Goal: Task Accomplishment & Management: Find specific page/section

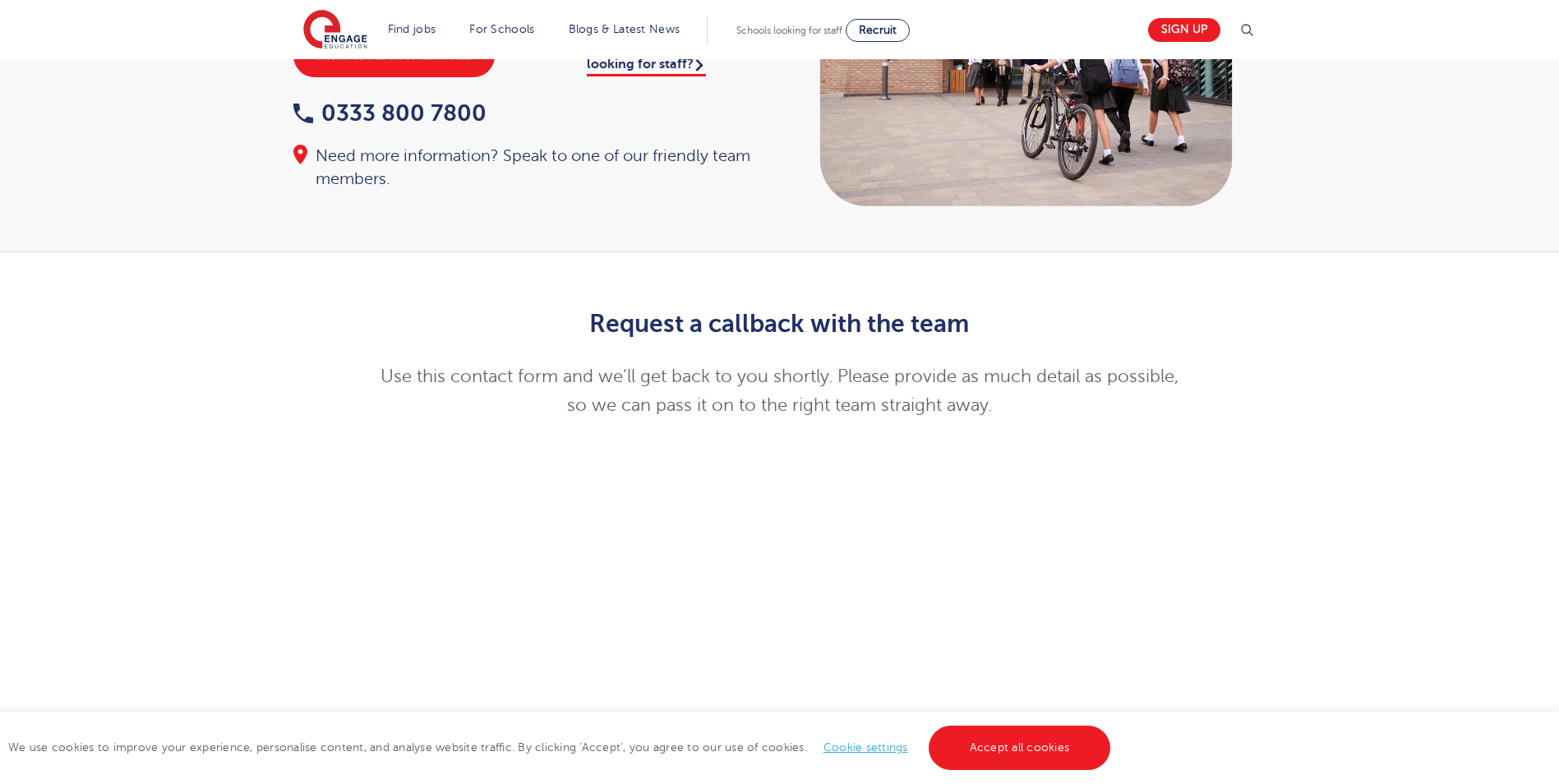
scroll to position [164, 0]
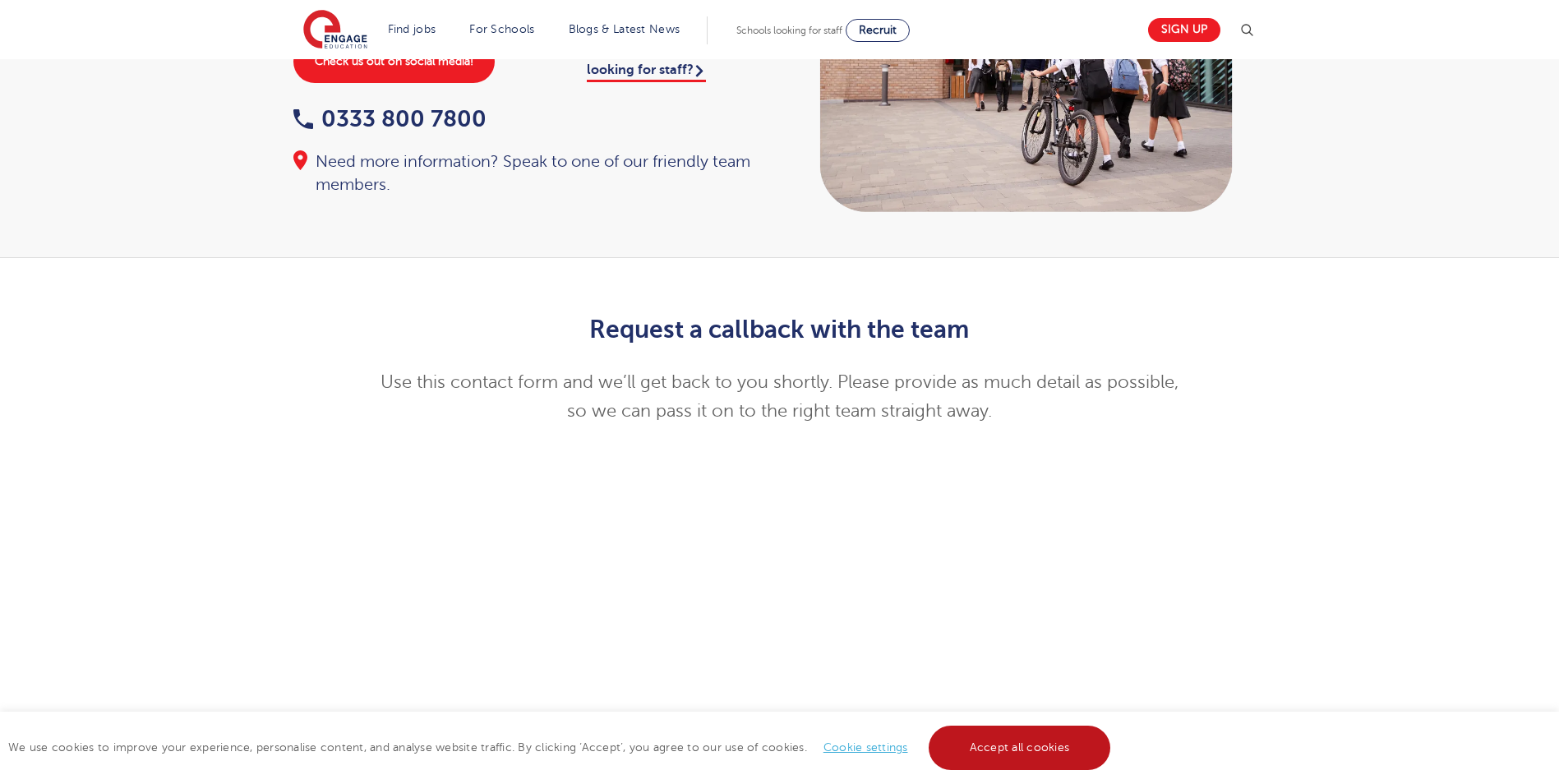
click at [978, 747] on link "Accept all cookies" at bounding box center [1020, 748] width 183 height 44
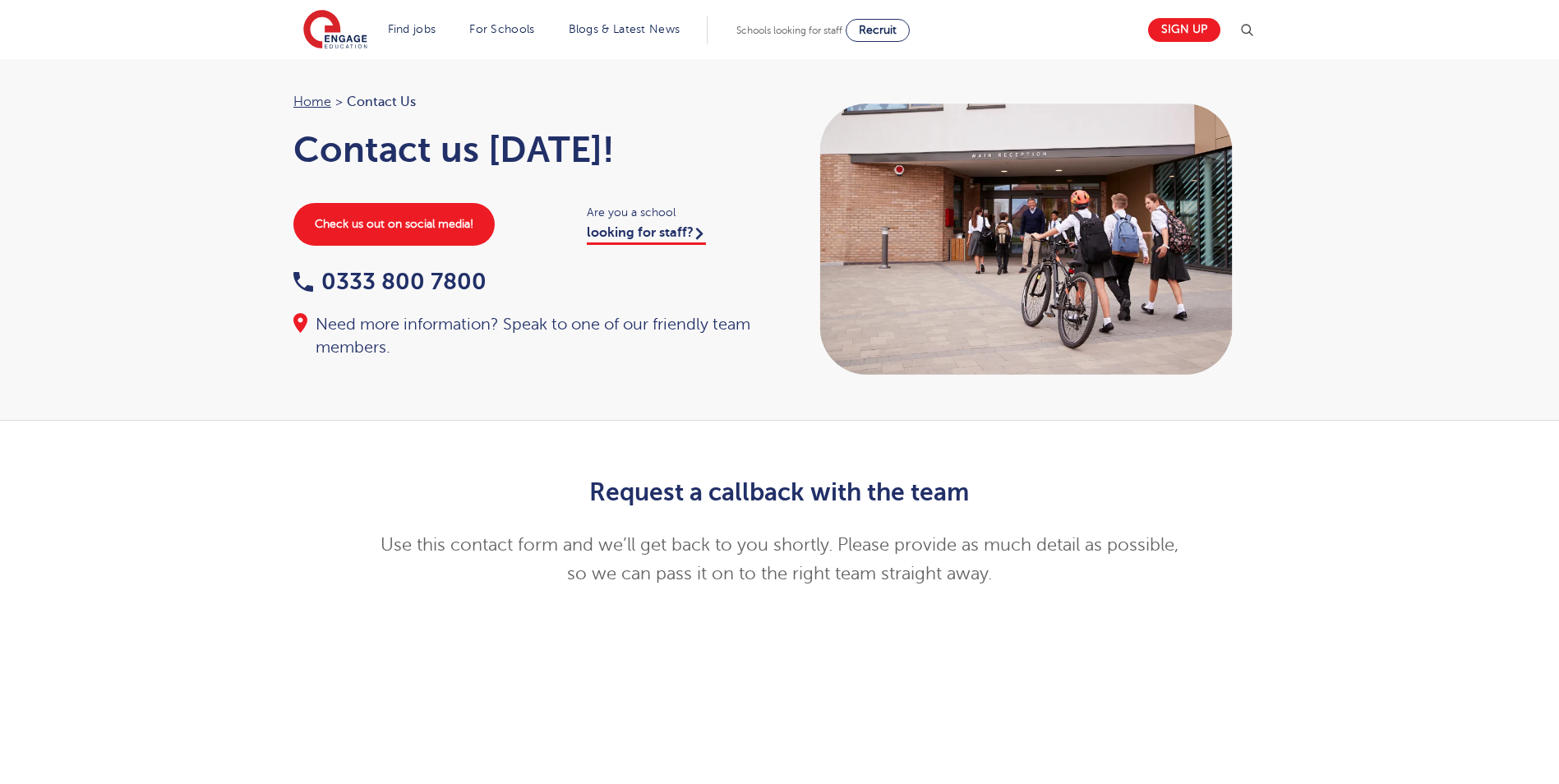
scroll to position [0, 0]
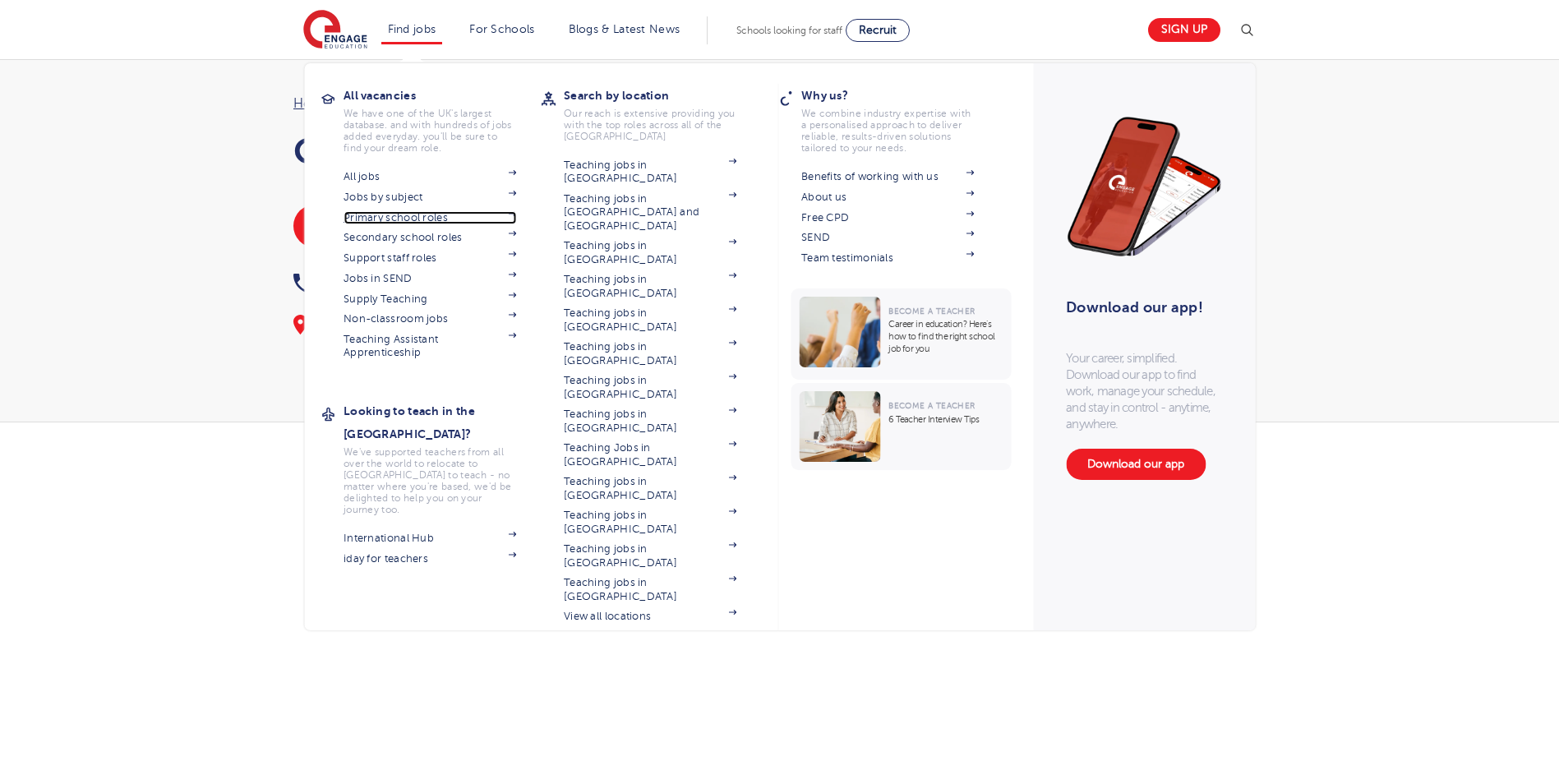
click at [396, 215] on link "Primary school roles" at bounding box center [430, 217] width 173 height 13
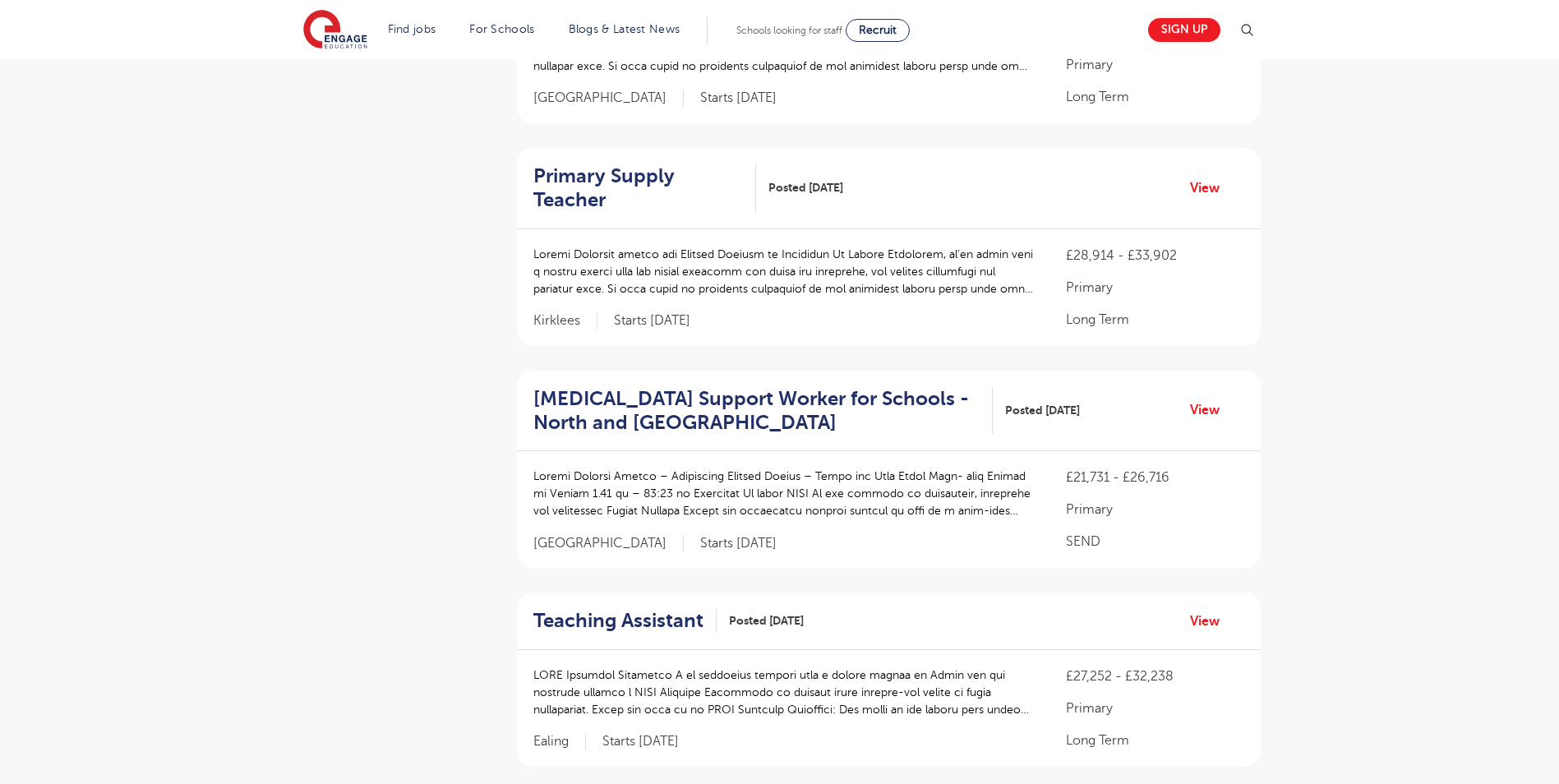
scroll to position [1726, 0]
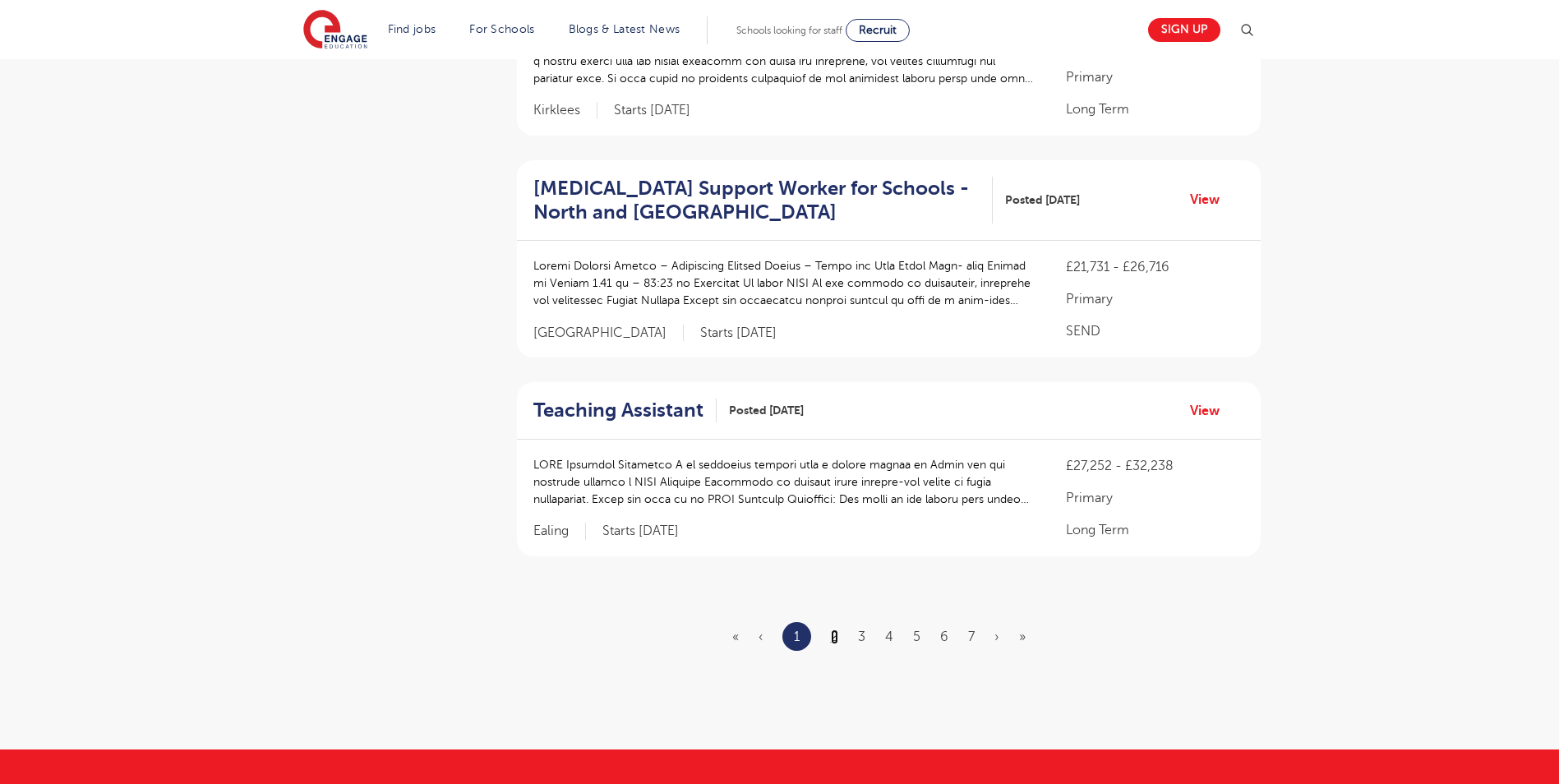
click at [835, 629] on link "2" at bounding box center [835, 636] width 7 height 15
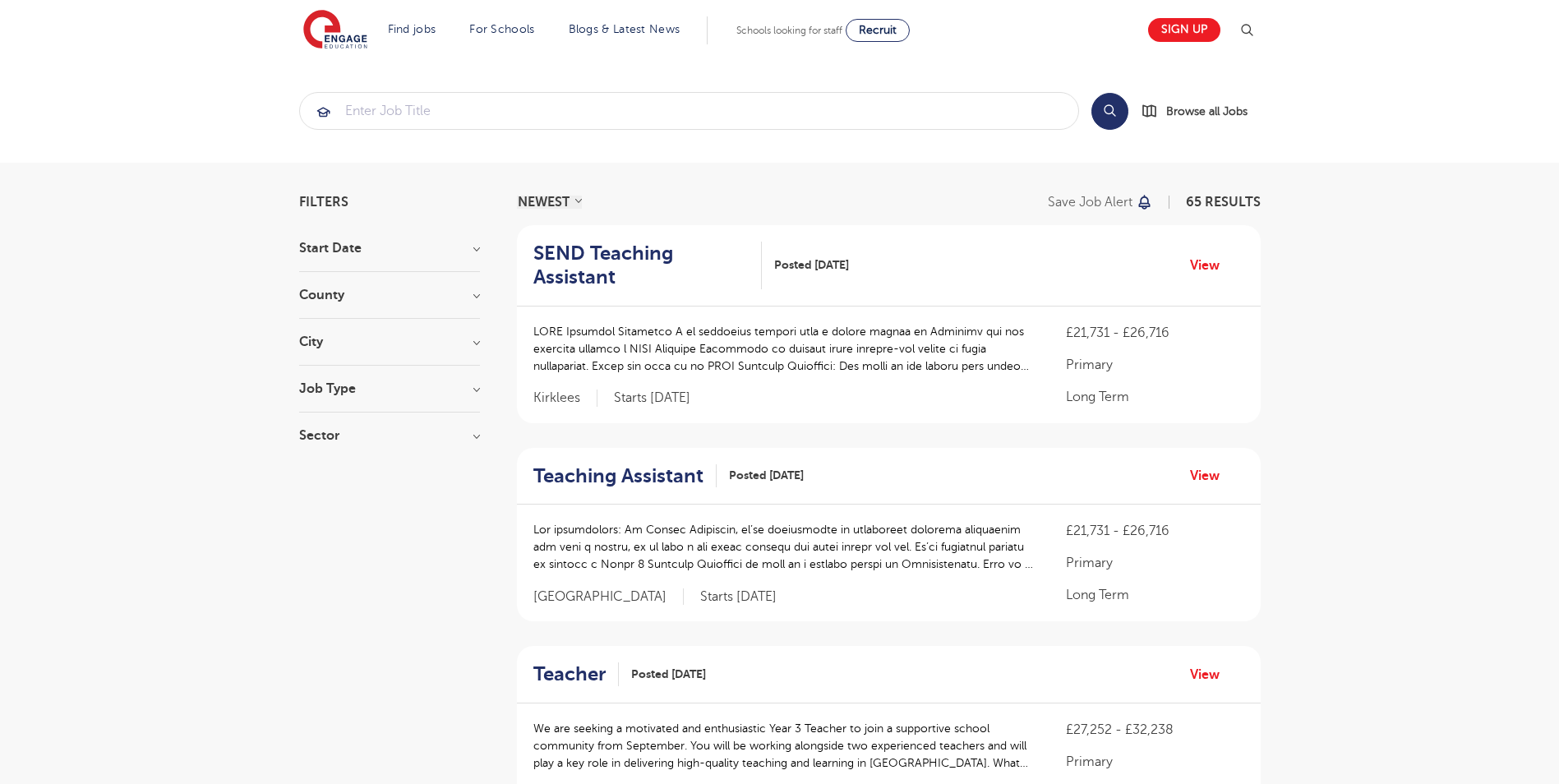
click at [374, 295] on h3 "County" at bounding box center [390, 295] width 181 height 13
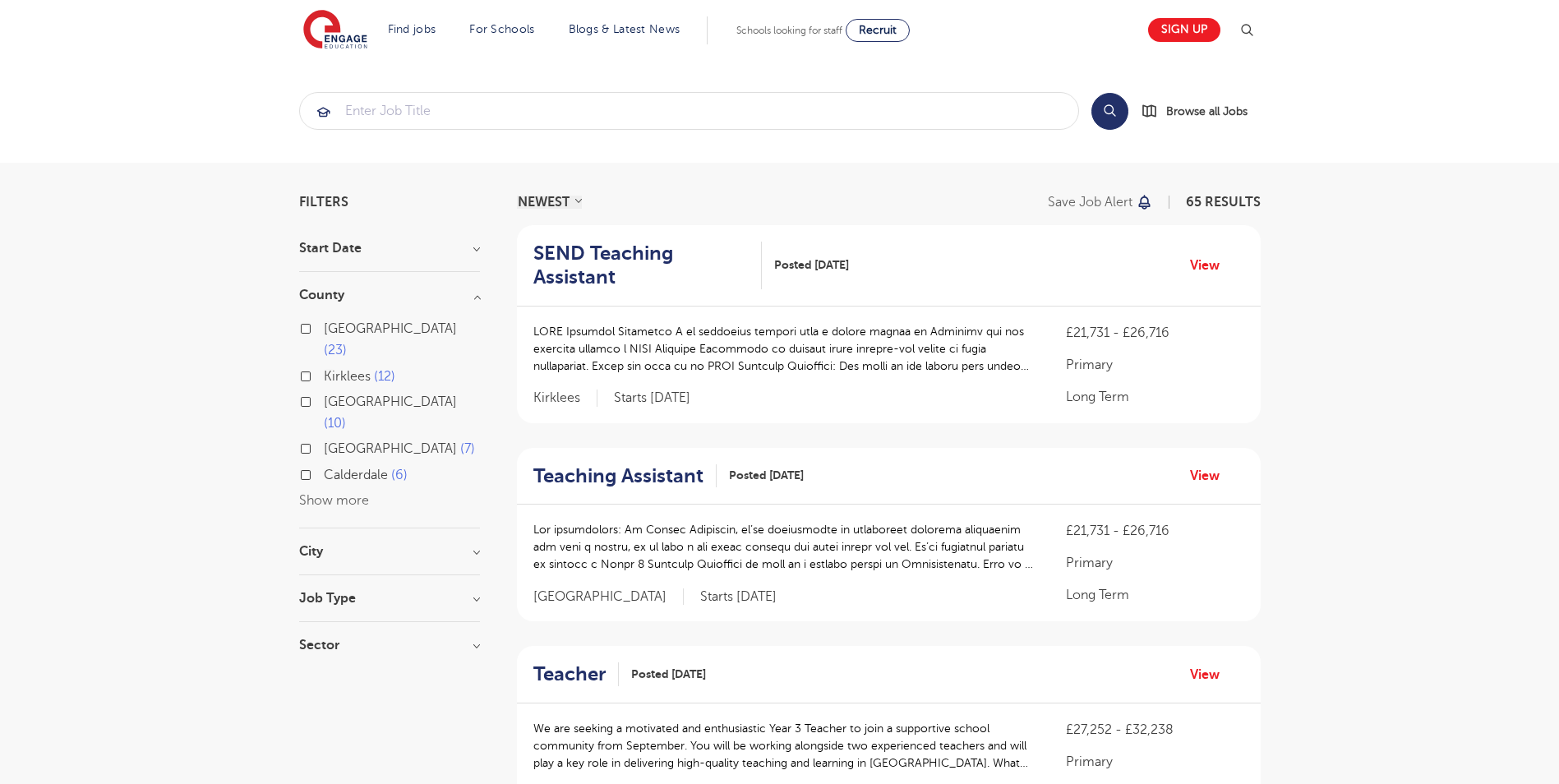
click at [316, 493] on button "Show more" at bounding box center [334, 500] width 70 height 15
click at [323, 593] on label "Thurrock 1" at bounding box center [359, 603] width 72 height 21
click at [323, 595] on input "Thurrock 1" at bounding box center [329, 601] width 11 height 11
checkbox input "true"
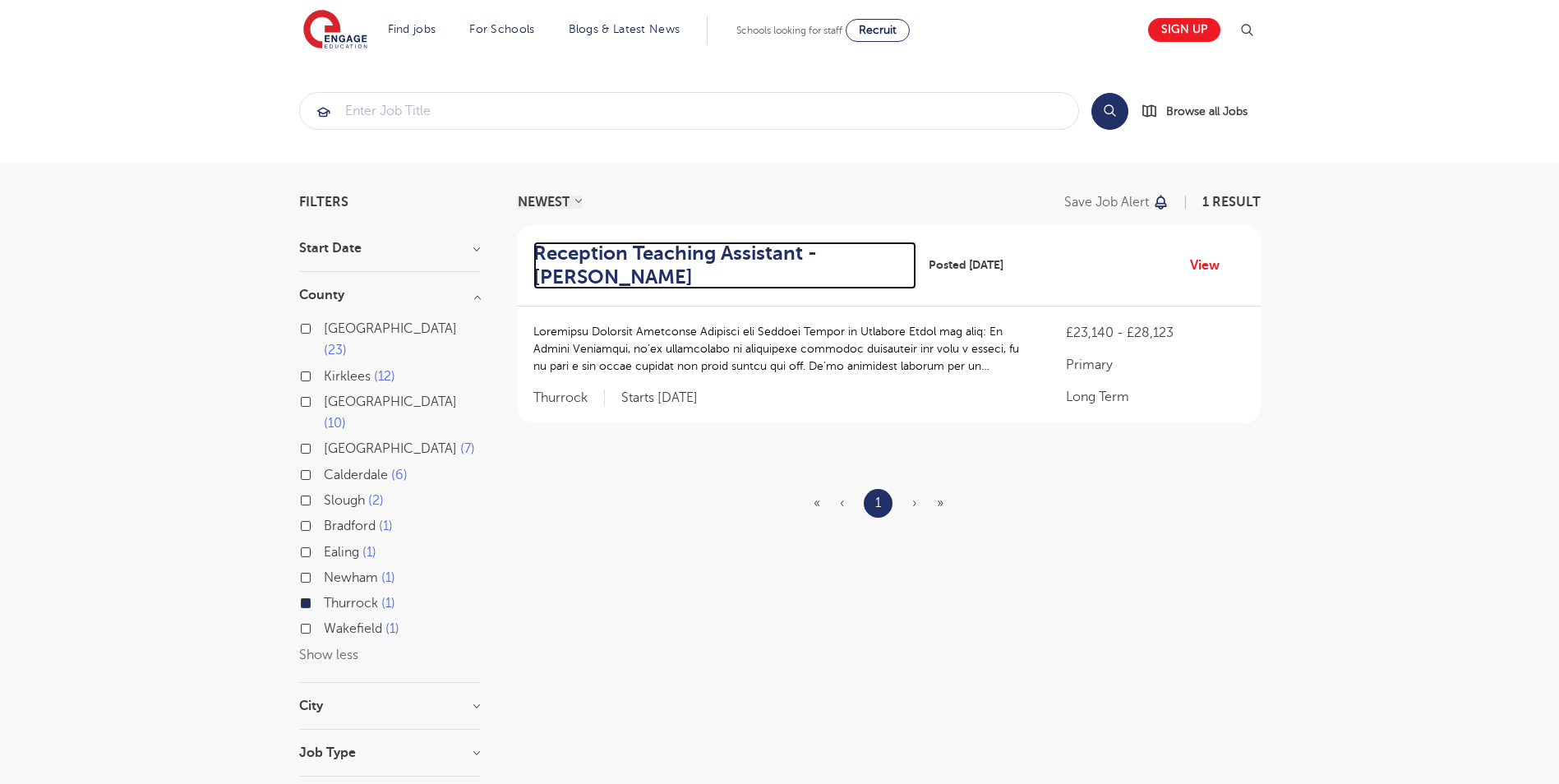
click at [698, 255] on h2 "Reception Teaching Assistant - Thurrock" at bounding box center [719, 266] width 370 height 48
